Goal: Navigation & Orientation: Find specific page/section

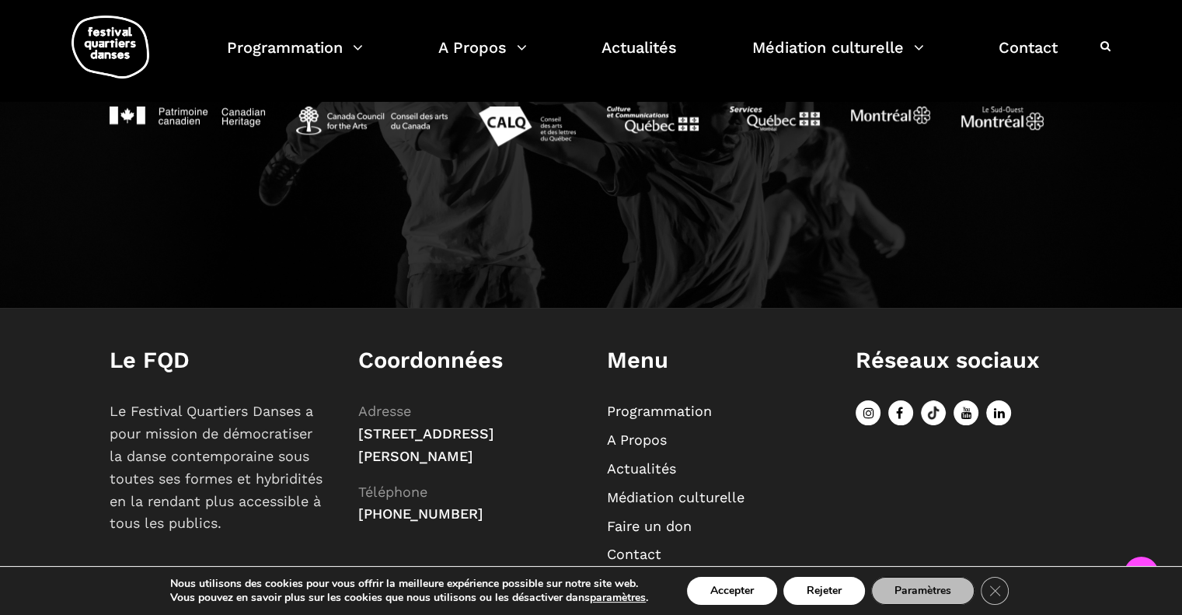
scroll to position [1771, 0]
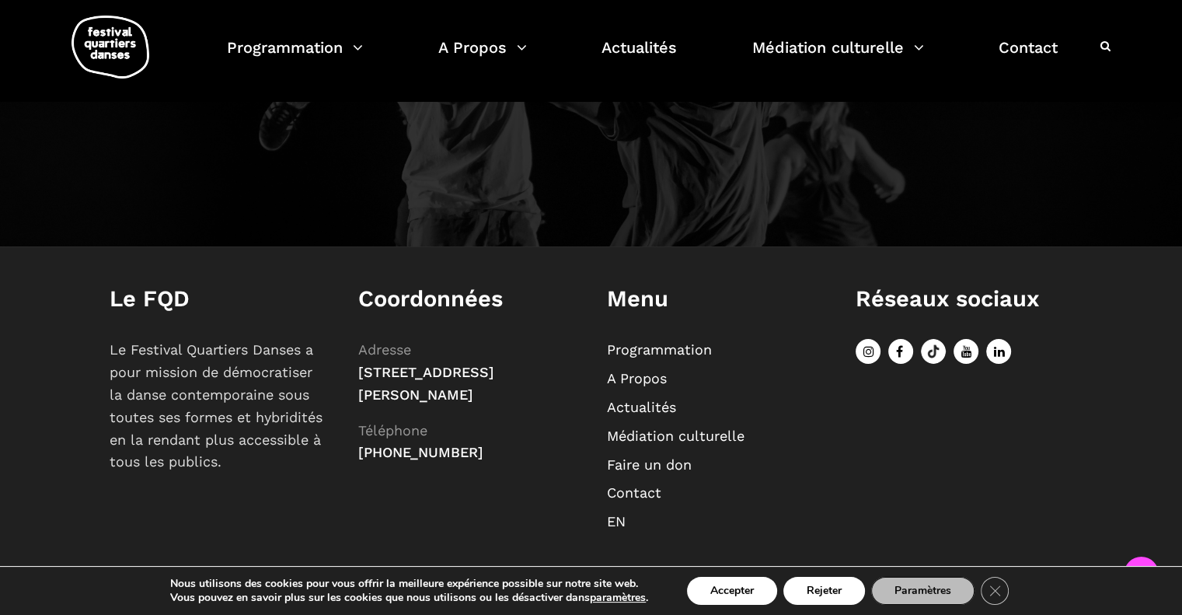
click at [396, 434] on link "Médiation culturelle" at bounding box center [676, 435] width 138 height 16
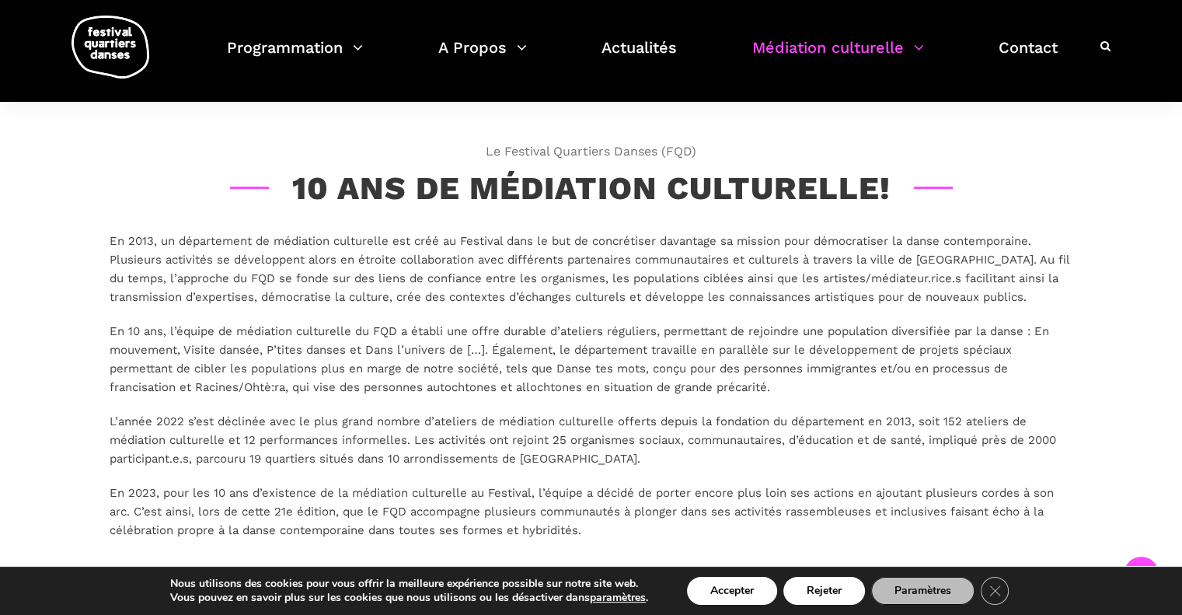
scroll to position [243, 0]
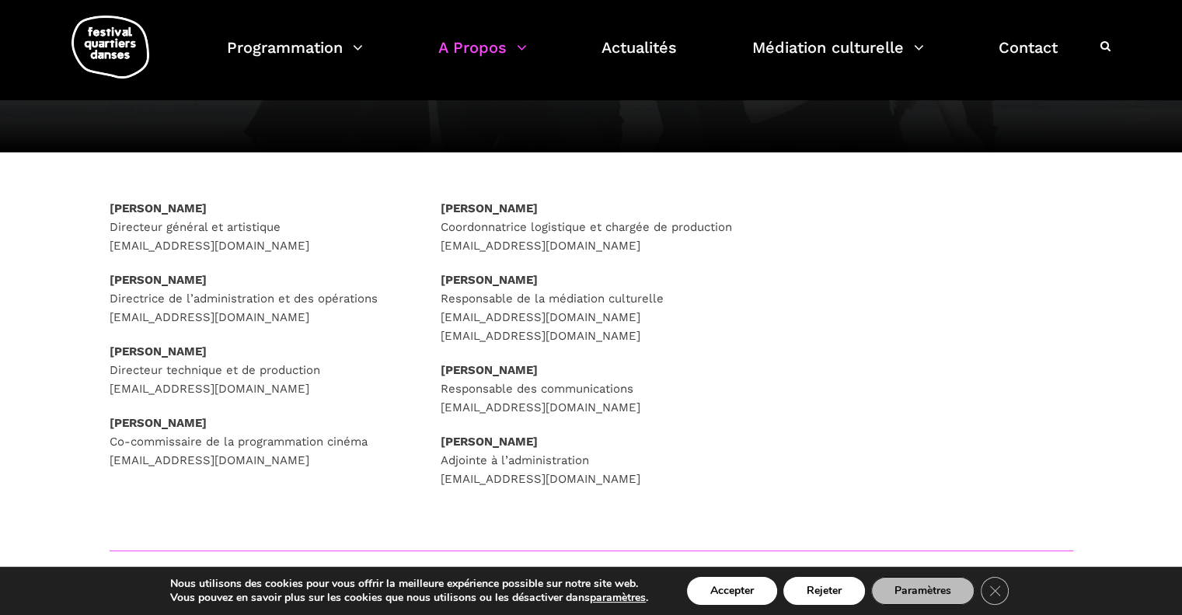
scroll to position [179, 0]
